Goal: Navigation & Orientation: Find specific page/section

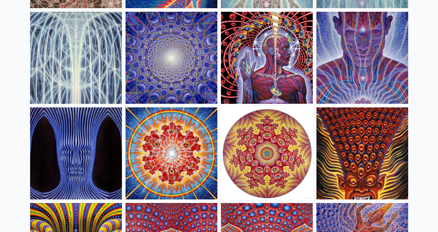
scroll to position [132, 0]
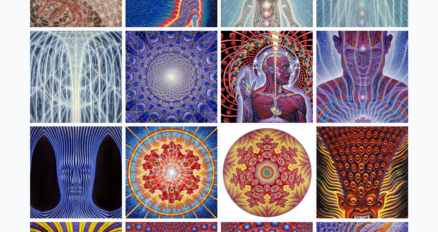
click at [248, 87] on img at bounding box center [267, 77] width 92 height 92
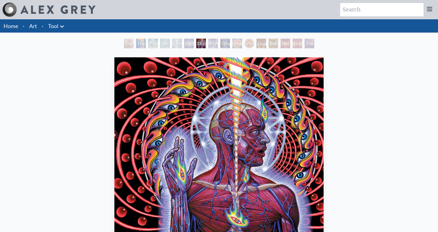
click at [59, 28] on icon at bounding box center [61, 26] width 7 height 7
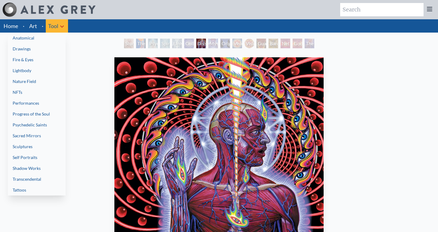
click at [33, 38] on link "Anatomical" at bounding box center [37, 38] width 58 height 11
click at [61, 26] on div at bounding box center [219, 116] width 438 height 232
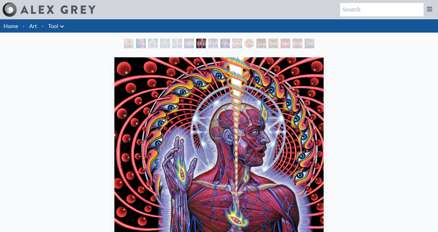
click at [61, 26] on icon at bounding box center [61, 26] width 7 height 7
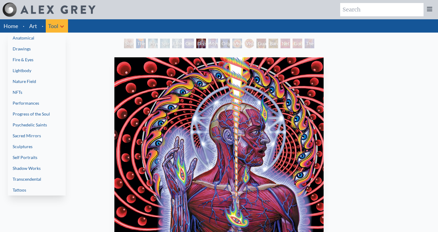
click at [43, 114] on link "Progress of the Soul" at bounding box center [37, 113] width 58 height 11
click at [43, 181] on link "Transcendental" at bounding box center [37, 179] width 58 height 11
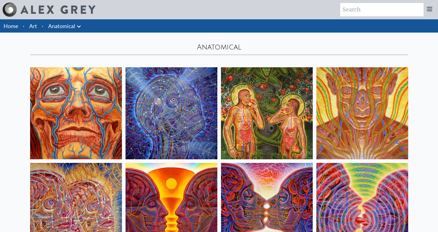
click at [69, 24] on link "Anatomical" at bounding box center [61, 26] width 27 height 8
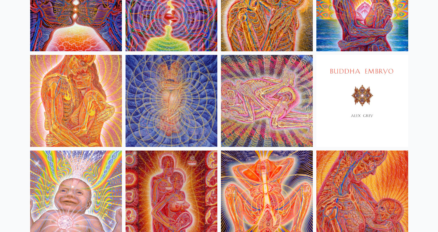
scroll to position [299, 0]
click at [254, 102] on img at bounding box center [267, 101] width 92 height 92
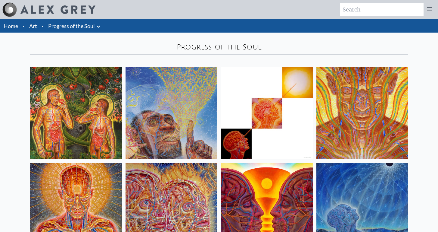
scroll to position [0, 0]
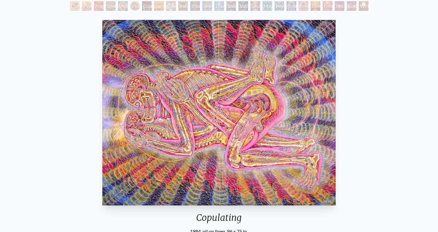
scroll to position [72, 0]
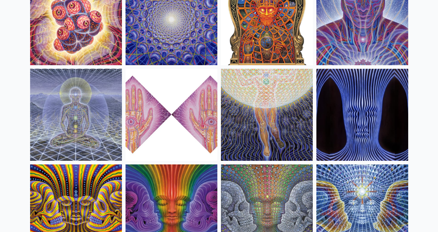
scroll to position [382, 0]
